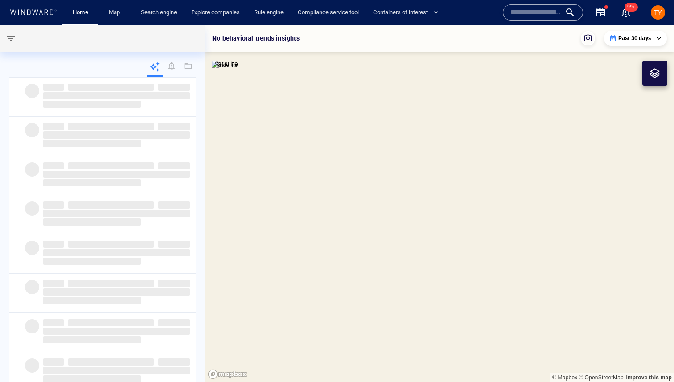
drag, startPoint x: 531, startPoint y: 230, endPoint x: 345, endPoint y: 226, distance: 186.8
click at [345, 226] on canvas "Map" at bounding box center [439, 203] width 469 height 357
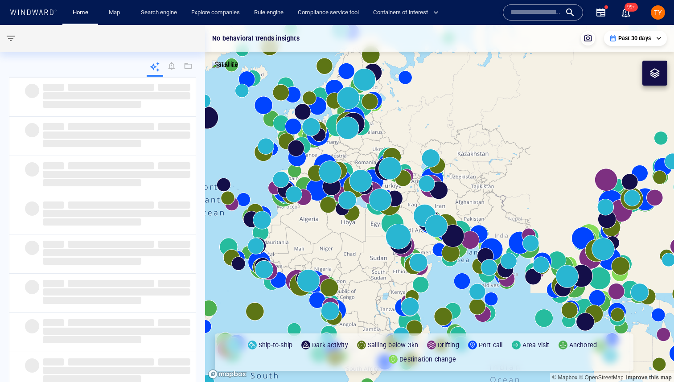
drag, startPoint x: 510, startPoint y: 230, endPoint x: 525, endPoint y: 175, distance: 57.3
click at [525, 175] on canvas "Map" at bounding box center [439, 203] width 469 height 357
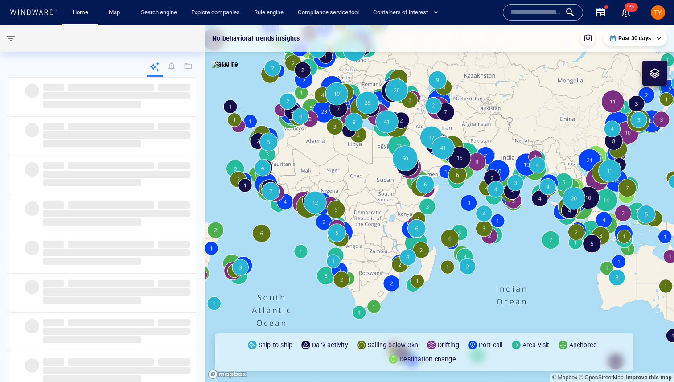
drag, startPoint x: 523, startPoint y: 175, endPoint x: 483, endPoint y: 175, distance: 39.7
click at [520, 175] on canvas "Map" at bounding box center [439, 203] width 469 height 357
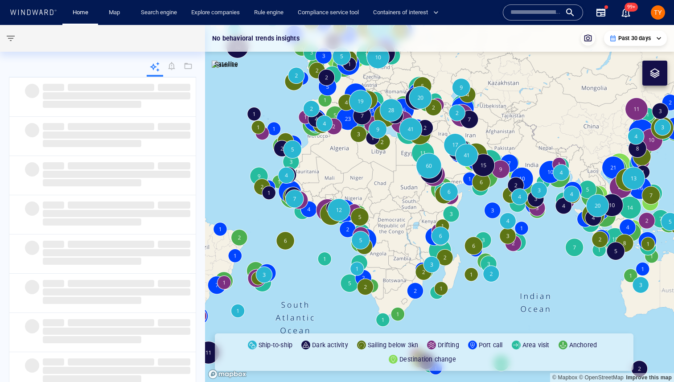
drag, startPoint x: 483, startPoint y: 175, endPoint x: 436, endPoint y: 235, distance: 76.8
click at [436, 235] on canvas "Map" at bounding box center [439, 203] width 469 height 357
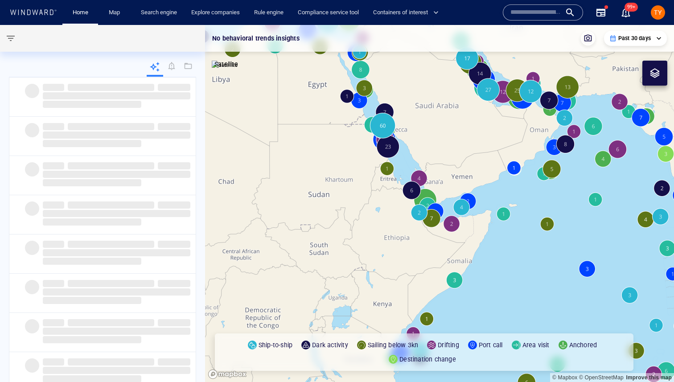
drag, startPoint x: 465, startPoint y: 159, endPoint x: 416, endPoint y: 209, distance: 69.7
click at [416, 209] on canvas "Map" at bounding box center [439, 203] width 469 height 357
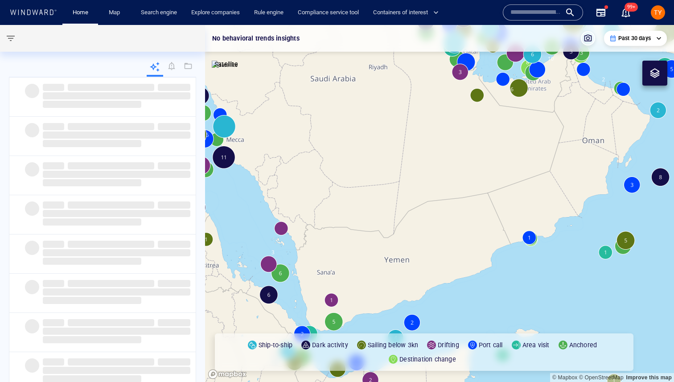
drag, startPoint x: 448, startPoint y: 126, endPoint x: 402, endPoint y: 217, distance: 102.3
click at [402, 217] on canvas "Map" at bounding box center [439, 203] width 469 height 357
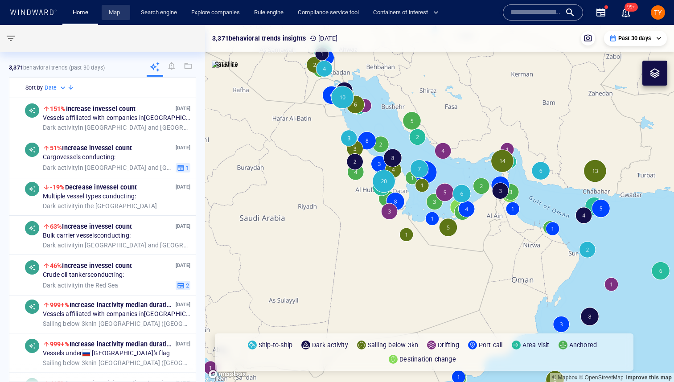
click at [112, 16] on link "Map" at bounding box center [115, 13] width 21 height 16
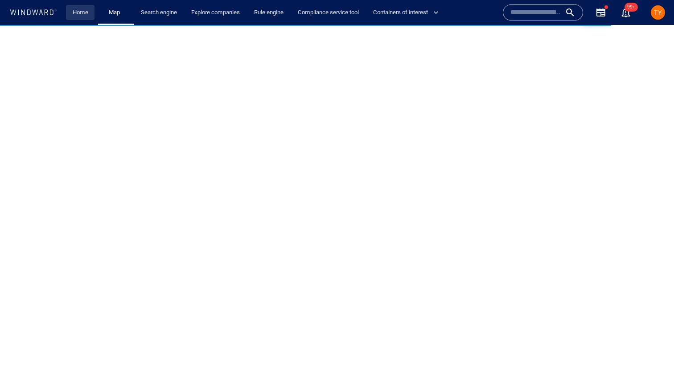
click at [87, 12] on link "Home" at bounding box center [80, 13] width 23 height 16
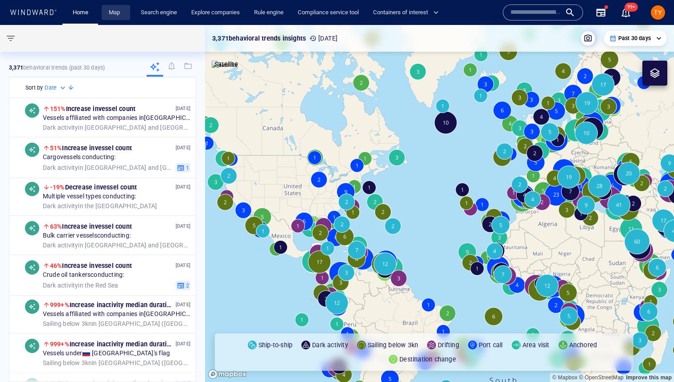
click at [115, 16] on link "Map" at bounding box center [115, 13] width 21 height 16
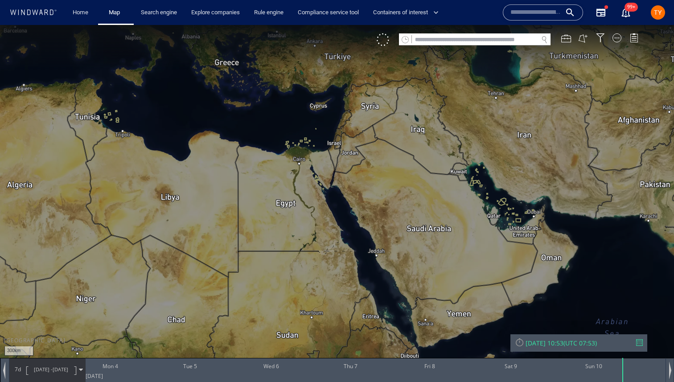
drag, startPoint x: 529, startPoint y: 213, endPoint x: 424, endPoint y: 165, distance: 114.5
click at [425, 166] on canvas "Map" at bounding box center [337, 199] width 674 height 348
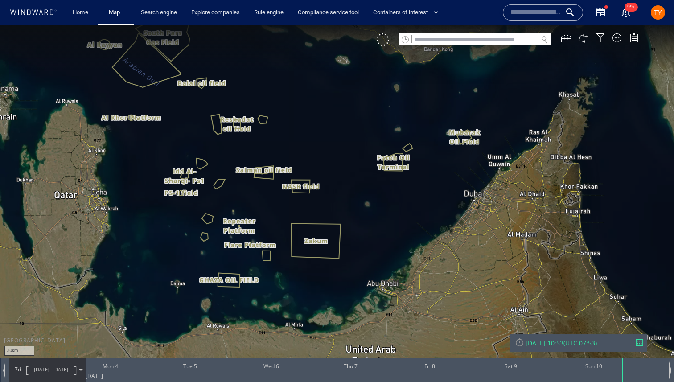
drag, startPoint x: 514, startPoint y: 136, endPoint x: 425, endPoint y: 238, distance: 135.9
click at [425, 238] on canvas "Map" at bounding box center [337, 199] width 674 height 348
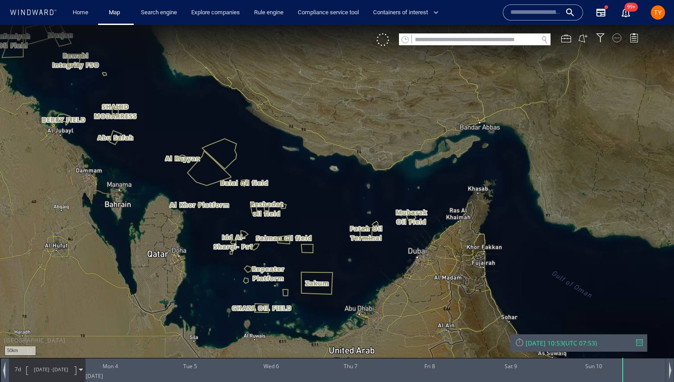
click at [618, 41] on div at bounding box center [617, 37] width 9 height 9
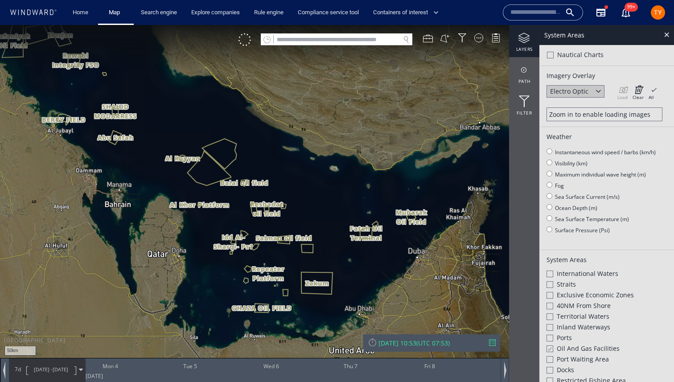
scroll to position [35, 0]
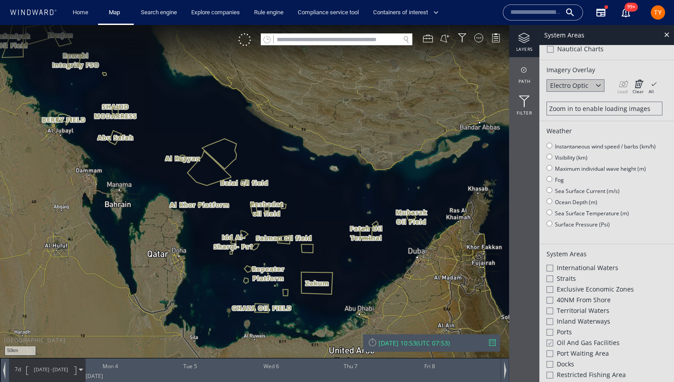
click at [550, 276] on div at bounding box center [550, 279] width 7 height 7
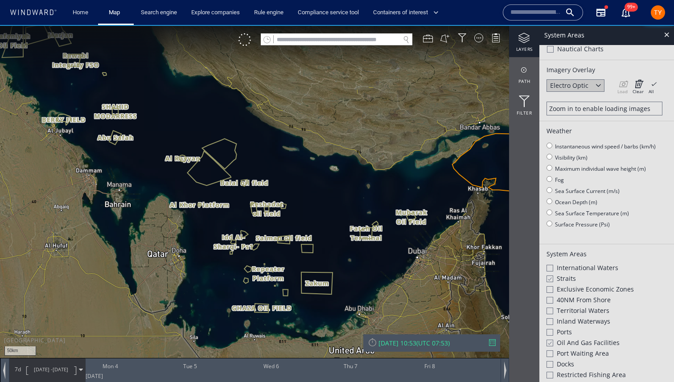
drag, startPoint x: 451, startPoint y: 247, endPoint x: 383, endPoint y: 245, distance: 68.2
click at [383, 245] on canvas "Map" at bounding box center [337, 199] width 674 height 348
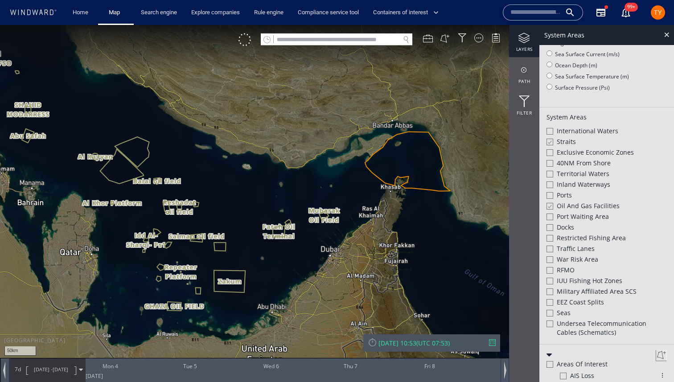
scroll to position [178, 0]
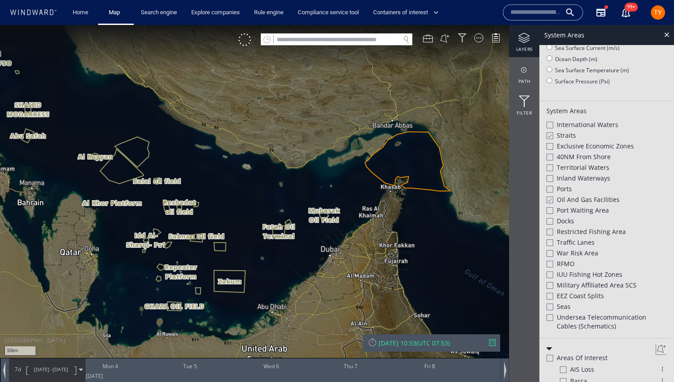
click at [549, 146] on div at bounding box center [550, 146] width 7 height 7
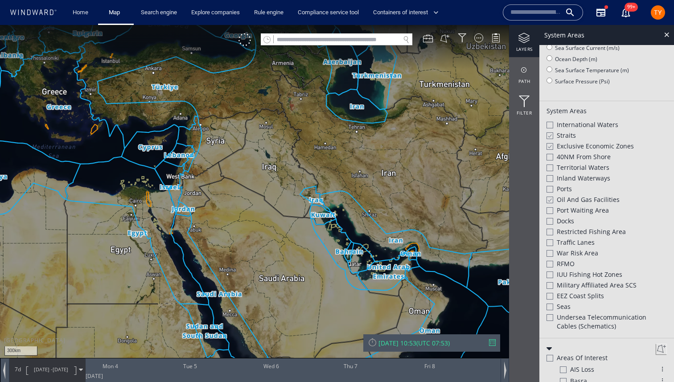
drag, startPoint x: 434, startPoint y: 272, endPoint x: 427, endPoint y: 230, distance: 42.9
click at [427, 230] on canvas "Map" at bounding box center [337, 199] width 674 height 348
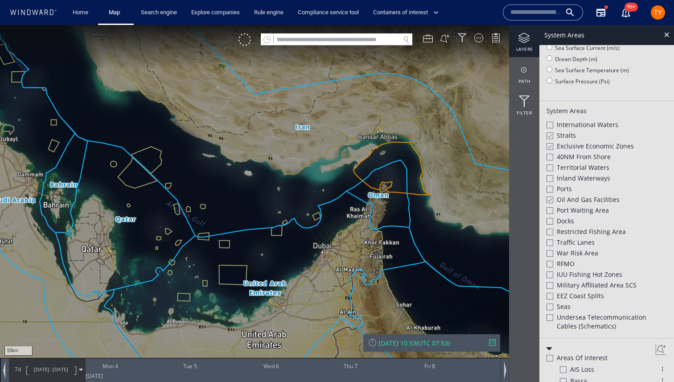
drag, startPoint x: 377, startPoint y: 169, endPoint x: 445, endPoint y: 250, distance: 106.3
click at [445, 250] on canvas "Map" at bounding box center [337, 199] width 674 height 348
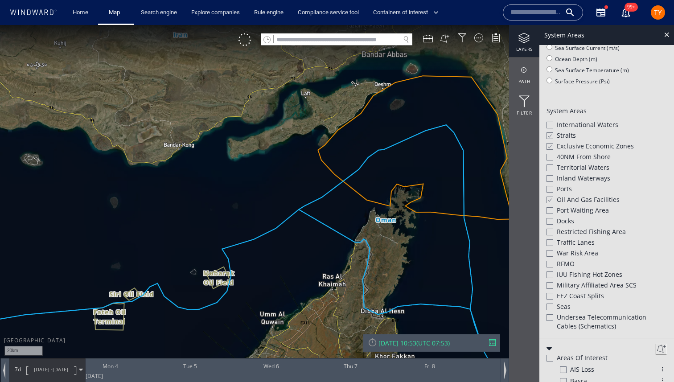
scroll to position [165, 0]
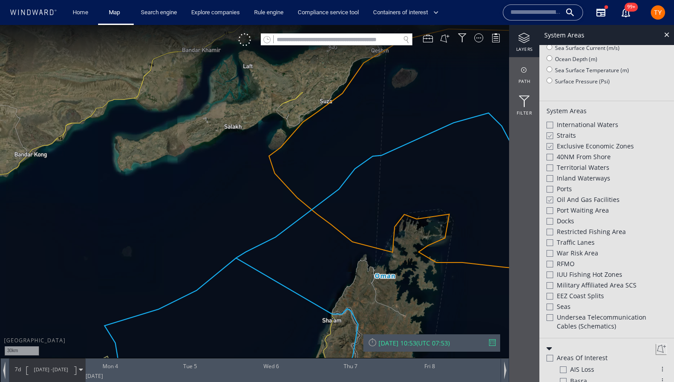
scroll to position [178, 0]
drag, startPoint x: 395, startPoint y: 142, endPoint x: 395, endPoint y: 192, distance: 50.4
click at [395, 192] on canvas "Map" at bounding box center [337, 199] width 674 height 348
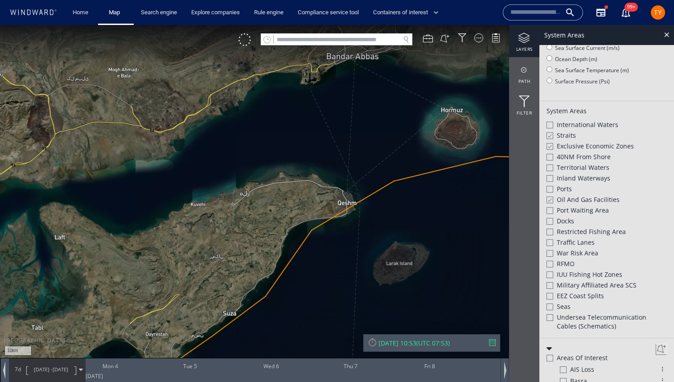
scroll to position [165, 0]
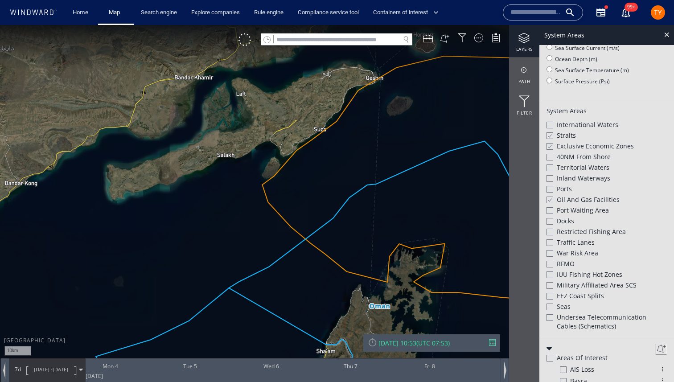
drag, startPoint x: 365, startPoint y: 219, endPoint x: 355, endPoint y: 105, distance: 114.1
click at [355, 105] on canvas "Map" at bounding box center [337, 199] width 674 height 348
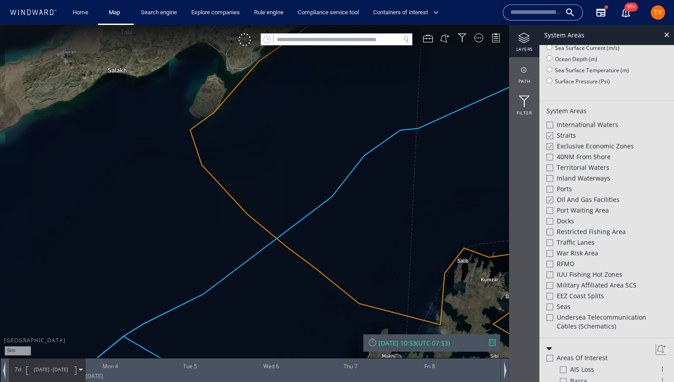
drag, startPoint x: 316, startPoint y: 125, endPoint x: 314, endPoint y: 255, distance: 129.7
click at [314, 255] on canvas "Map" at bounding box center [337, 199] width 674 height 348
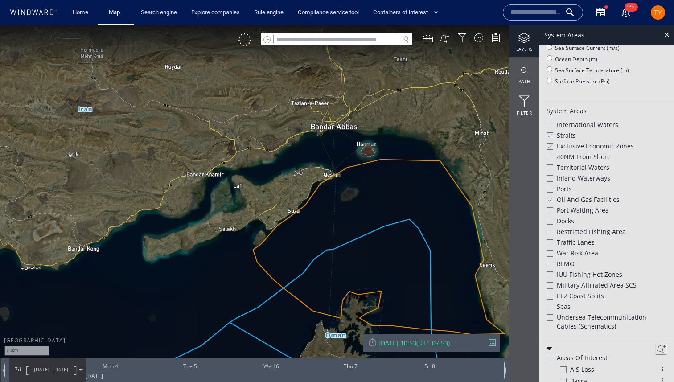
scroll to position [178, 0]
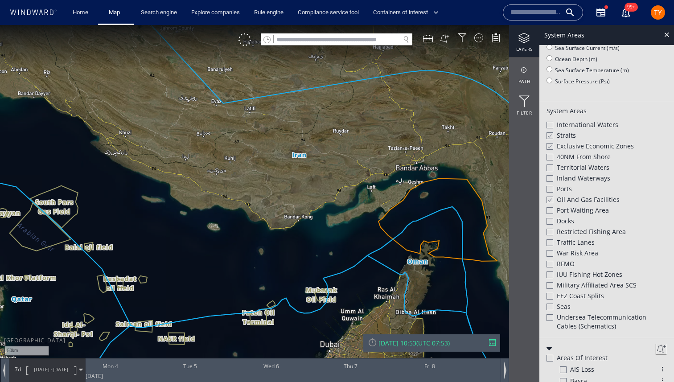
drag, startPoint x: 304, startPoint y: 282, endPoint x: 376, endPoint y: 256, distance: 76.6
click at [378, 256] on canvas "Map" at bounding box center [337, 199] width 674 height 348
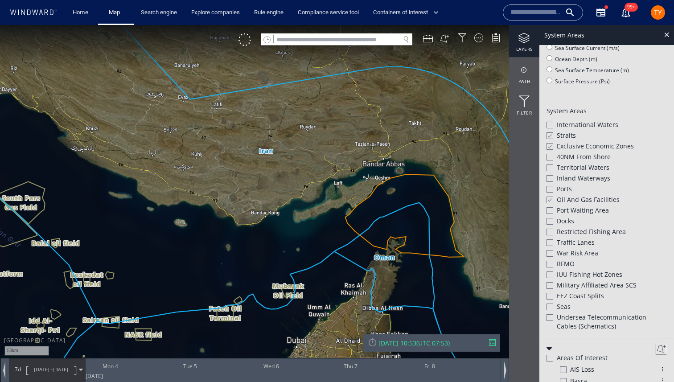
click at [567, 207] on span "Port Waiting Area" at bounding box center [583, 210] width 52 height 9
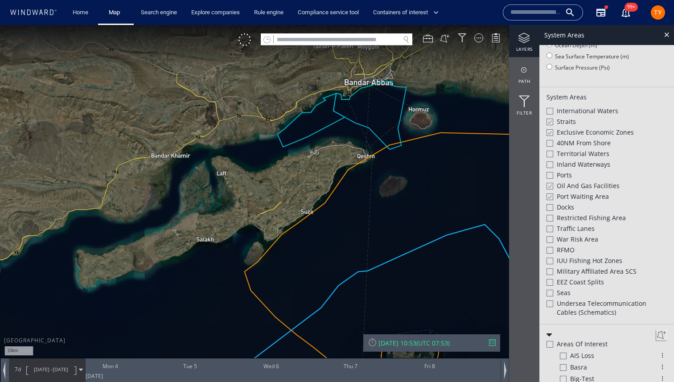
scroll to position [165, 0]
